Goal: Check status: Check status

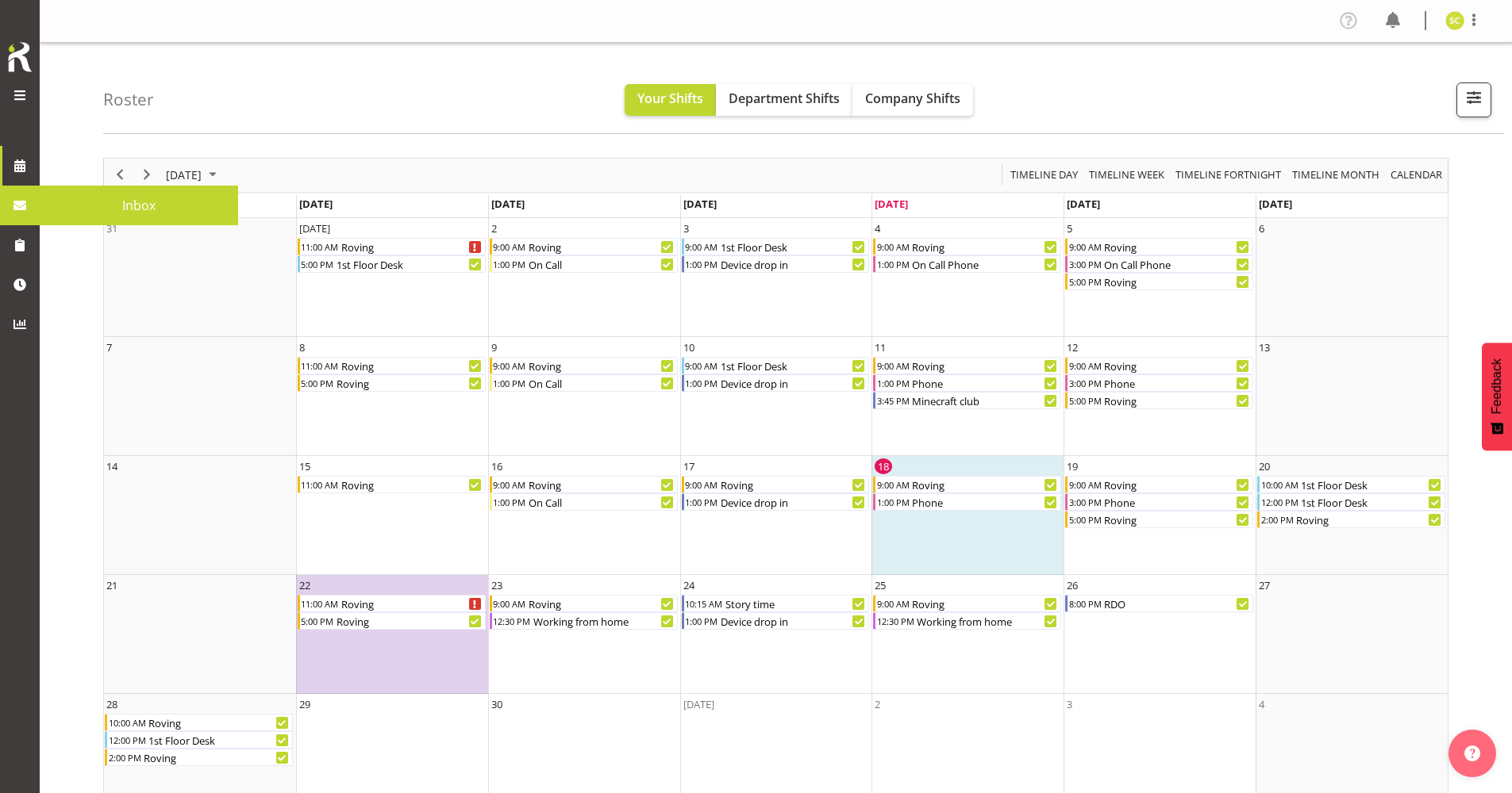
click at [28, 201] on span at bounding box center [20, 205] width 24 height 24
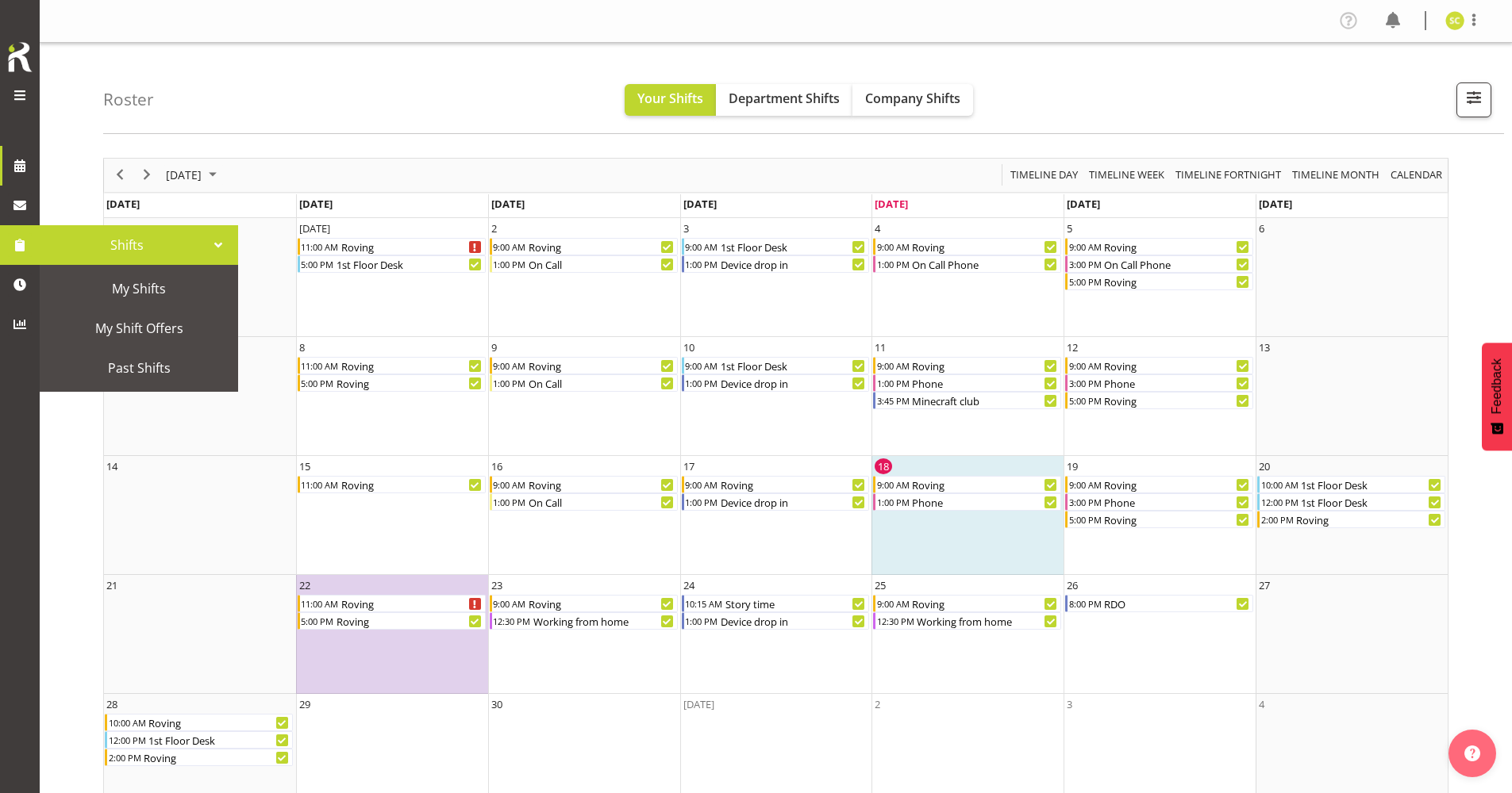
click at [119, 248] on span "Shifts" at bounding box center [127, 245] width 159 height 24
click at [127, 288] on span "My Shifts" at bounding box center [139, 289] width 175 height 24
click at [133, 290] on span "My Shifts" at bounding box center [139, 289] width 175 height 24
